Goal: Transaction & Acquisition: Purchase product/service

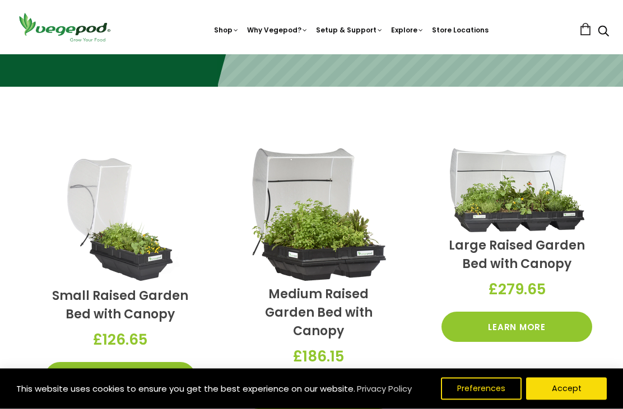
scroll to position [226, 0]
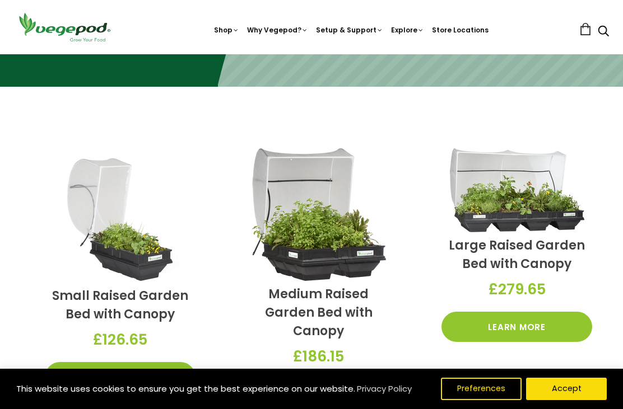
click at [311, 54] on img at bounding box center [311, 54] width 0 height 0
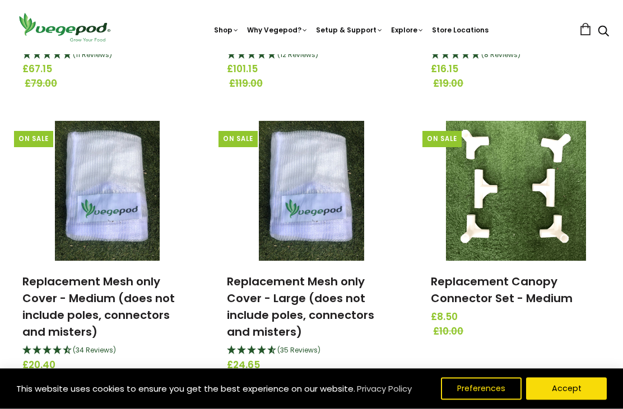
scroll to position [943, 0]
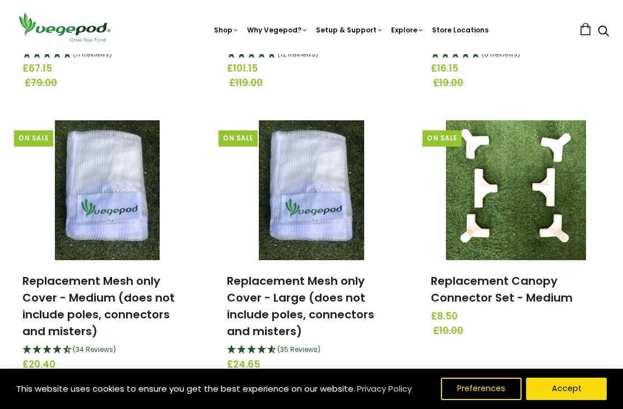
click at [323, 299] on link "Replacement Mesh only Cover - Large (does not include poles, connectors and mis…" at bounding box center [300, 306] width 147 height 66
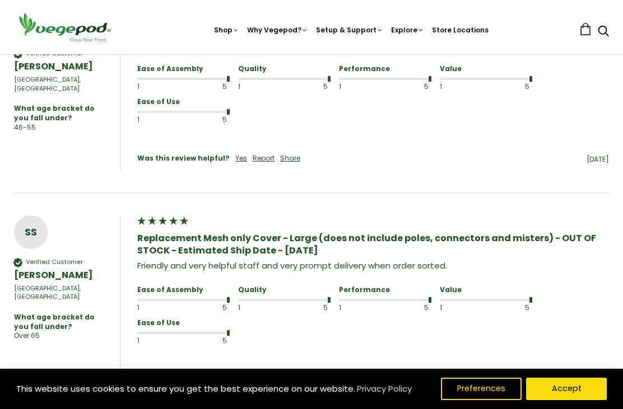
scroll to position [1110, 0]
